Goal: Communication & Community: Answer question/provide support

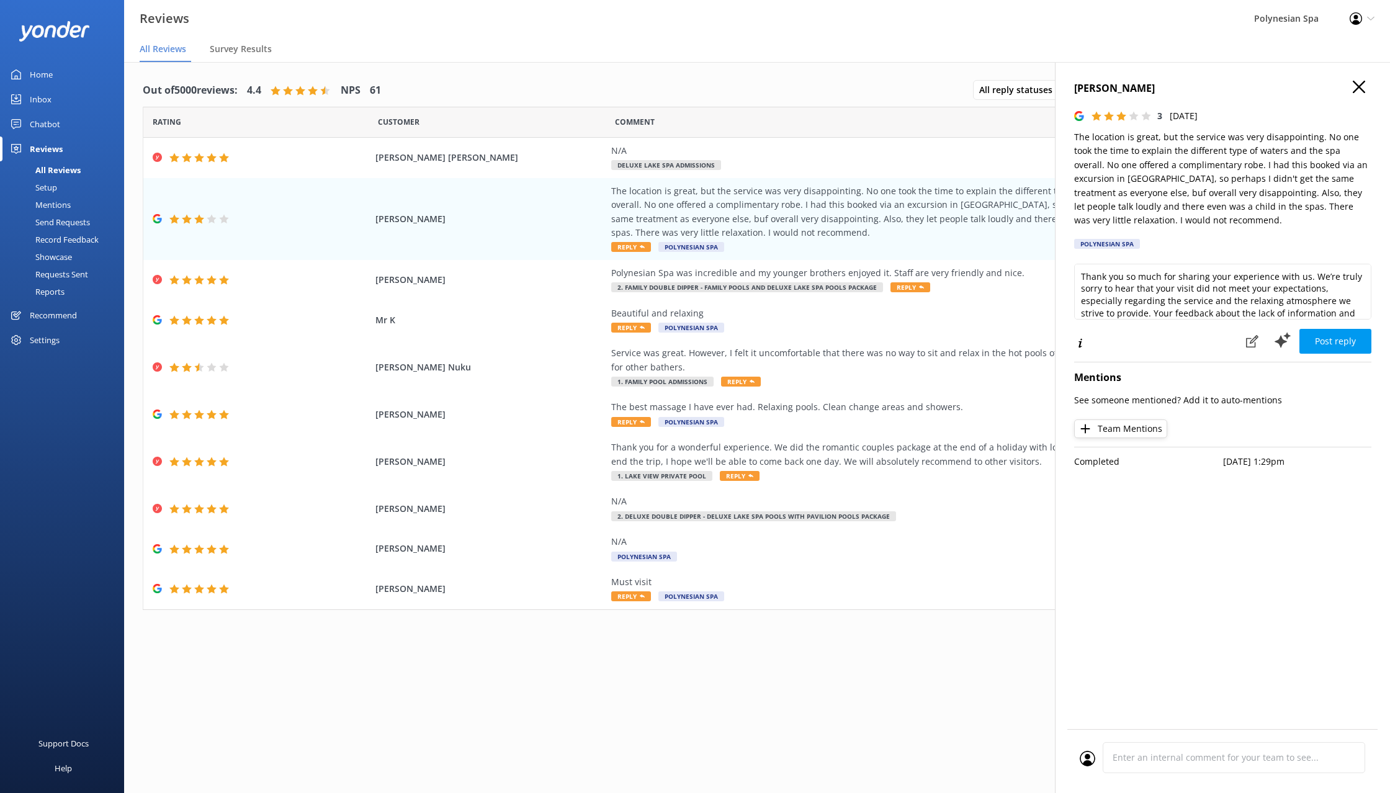
click at [54, 71] on link "Home" at bounding box center [62, 74] width 124 height 25
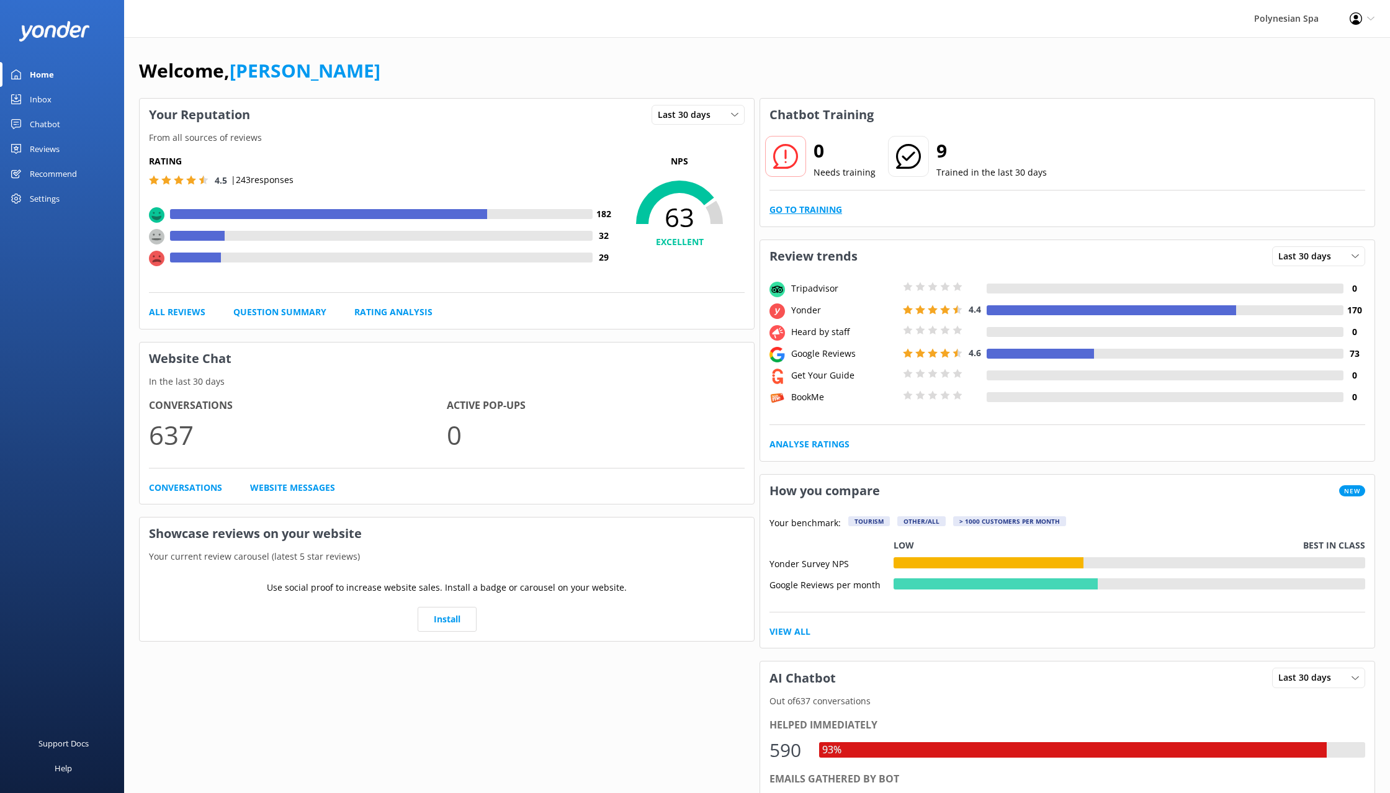
click at [803, 205] on link "Go to Training" at bounding box center [805, 210] width 73 height 14
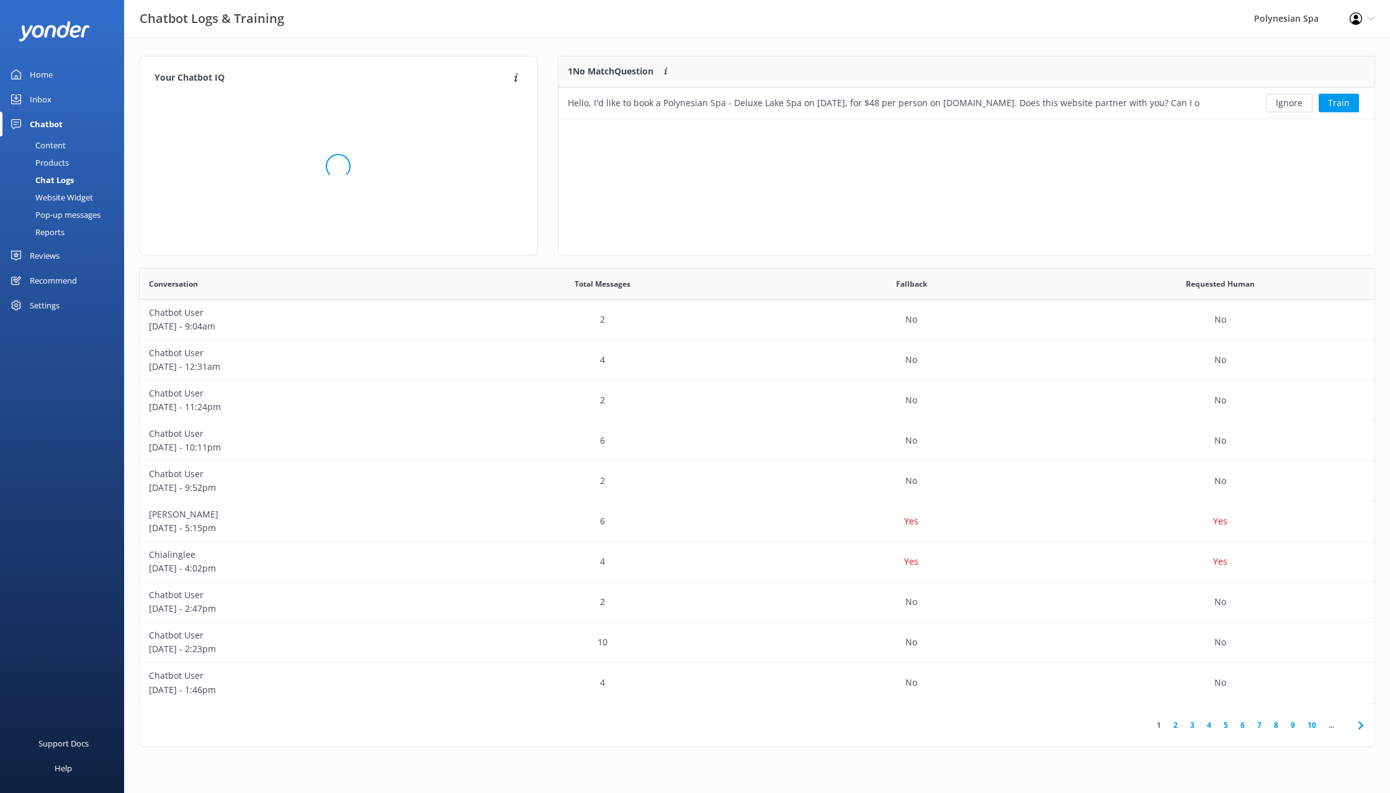
scroll to position [63, 816]
click at [860, 102] on div "Hello, I'd like to book a Polynesian Spa - Deluxe Lake Spa on [DATE], for $48 p…" at bounding box center [884, 103] width 632 height 14
click at [1294, 102] on button "Ignore" at bounding box center [1289, 103] width 47 height 19
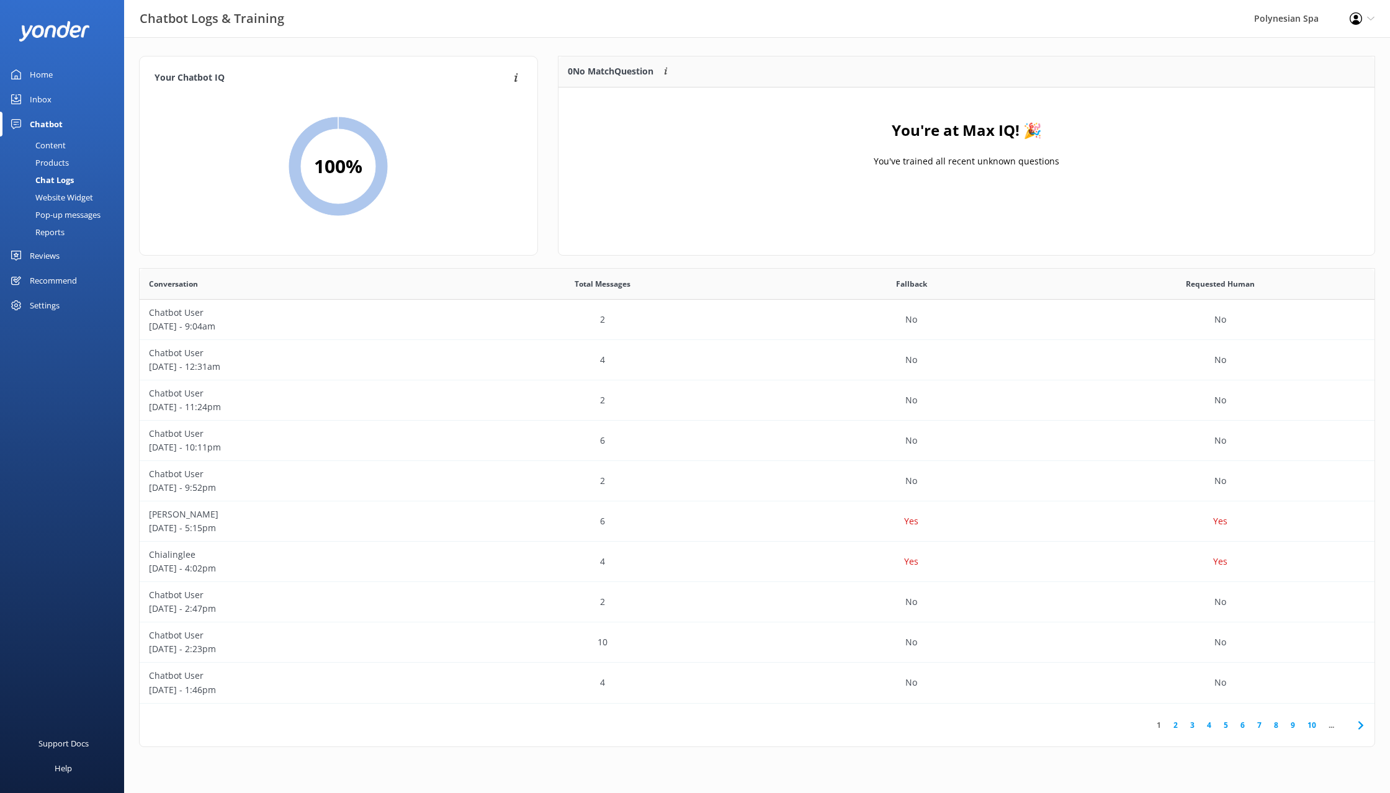
click at [49, 255] on div "Reviews" at bounding box center [45, 255] width 30 height 25
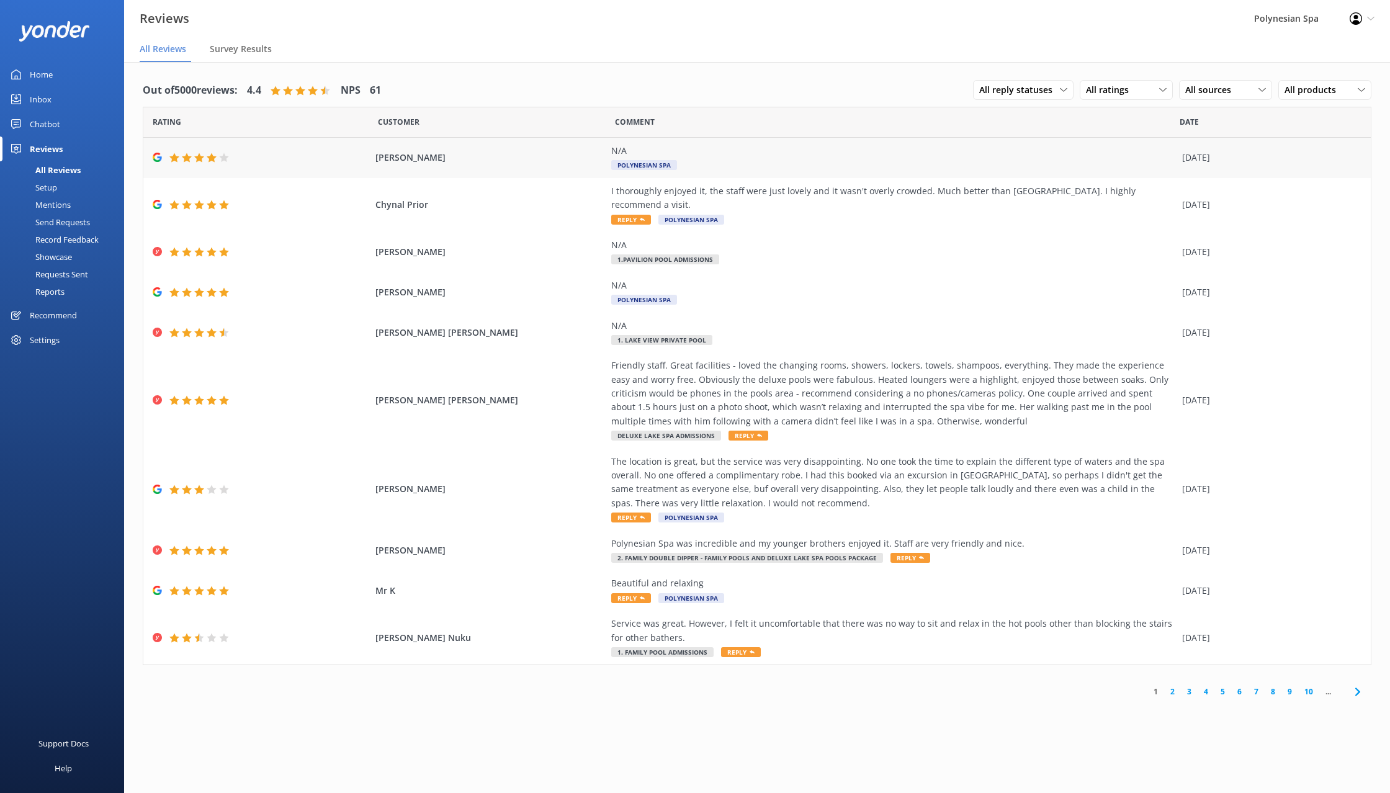
click at [702, 157] on div "N/A" at bounding box center [893, 151] width 565 height 14
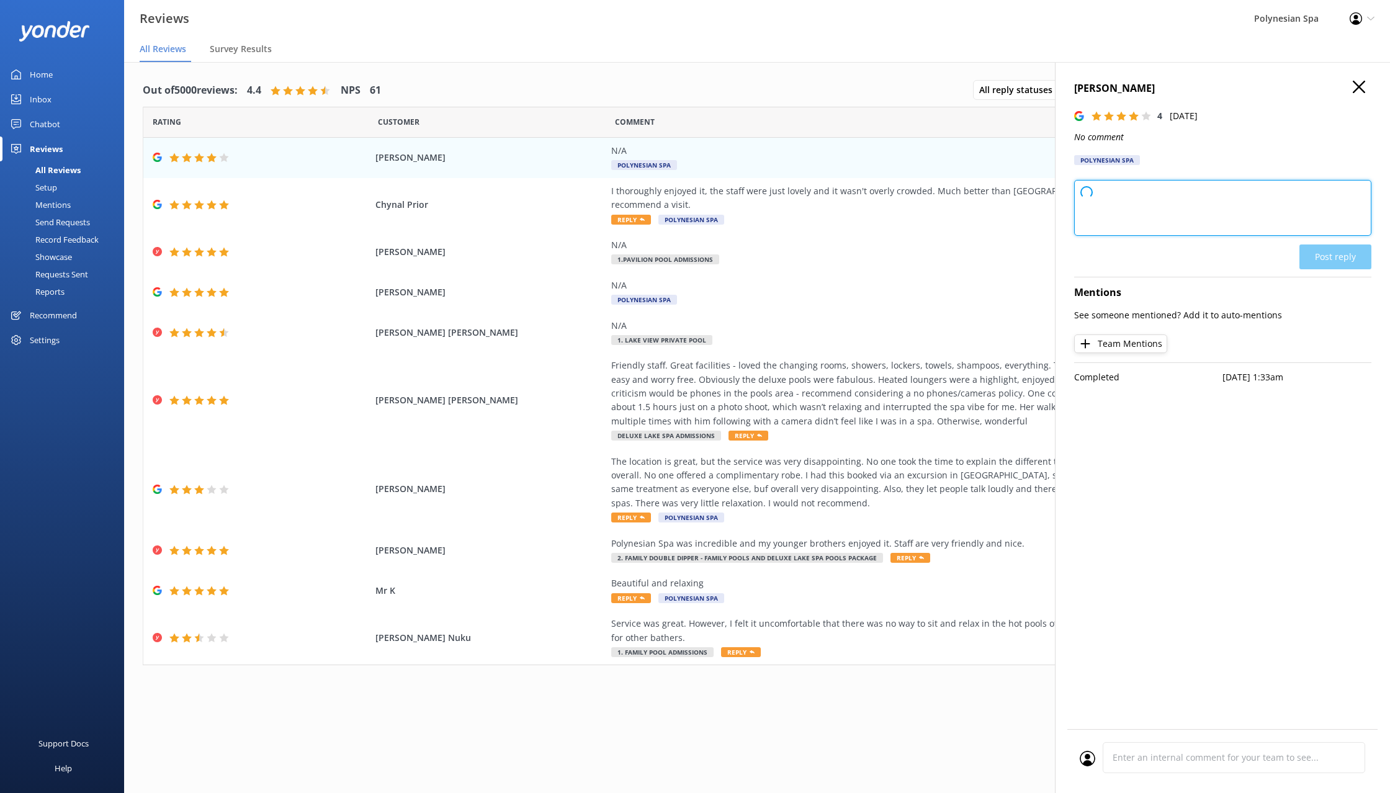
click at [1149, 203] on textarea at bounding box center [1222, 208] width 297 height 56
